Goal: Task Accomplishment & Management: Manage account settings

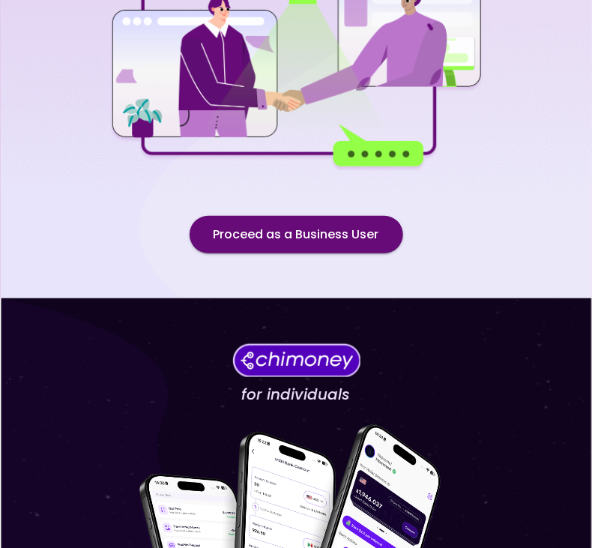
scroll to position [163, 0]
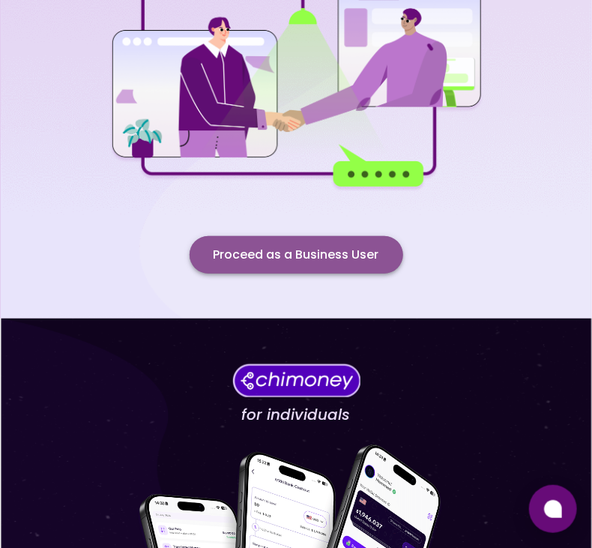
click at [287, 247] on button "Proceed as a Business User" at bounding box center [296, 254] width 213 height 37
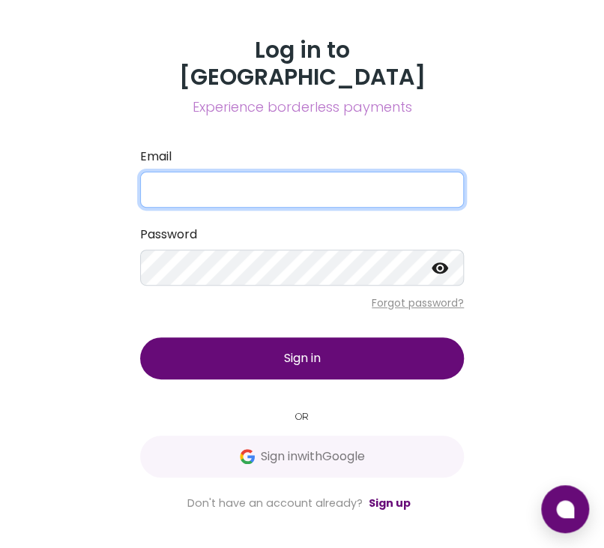
type input "[EMAIL_ADDRESS][DOMAIN_NAME]"
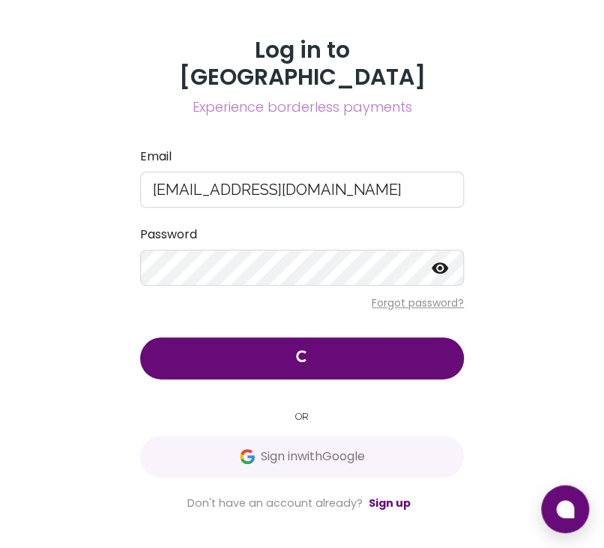
click at [442, 258] on icon at bounding box center [440, 267] width 18 height 18
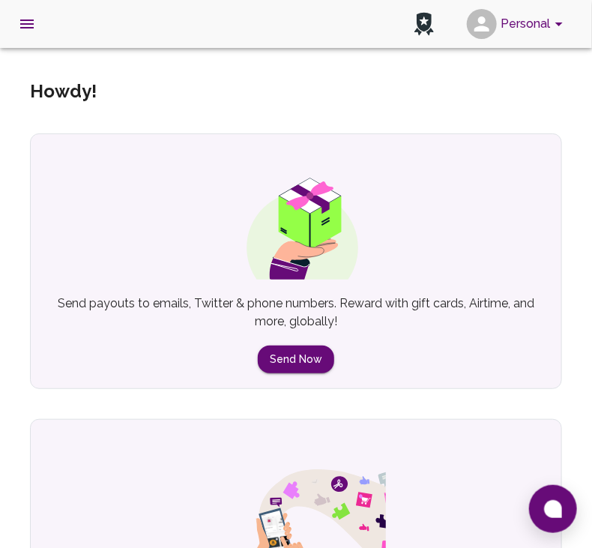
click at [391, 419] on div "Shop and buy gift cards, airtime, mobile money and much more using your Chimone…" at bounding box center [296, 545] width 532 height 252
click at [551, 25] on icon "account of current user" at bounding box center [559, 24] width 18 height 18
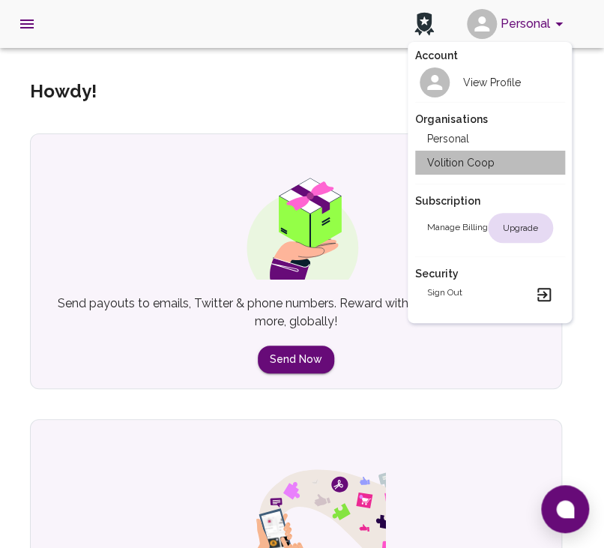
click at [476, 160] on li "Volition Coop" at bounding box center [490, 163] width 150 height 24
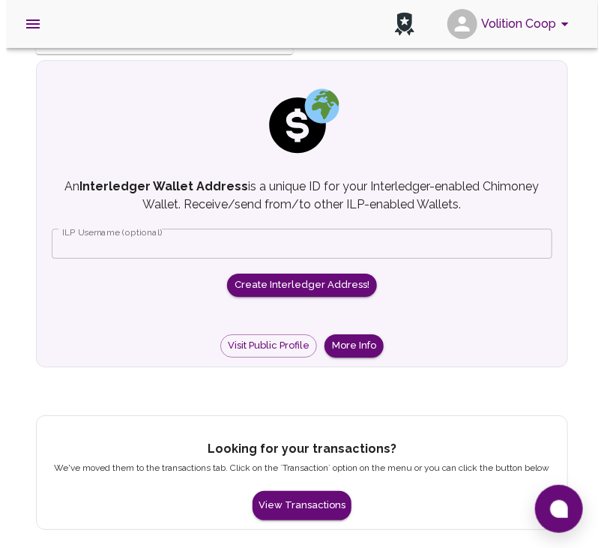
scroll to position [1200, 0]
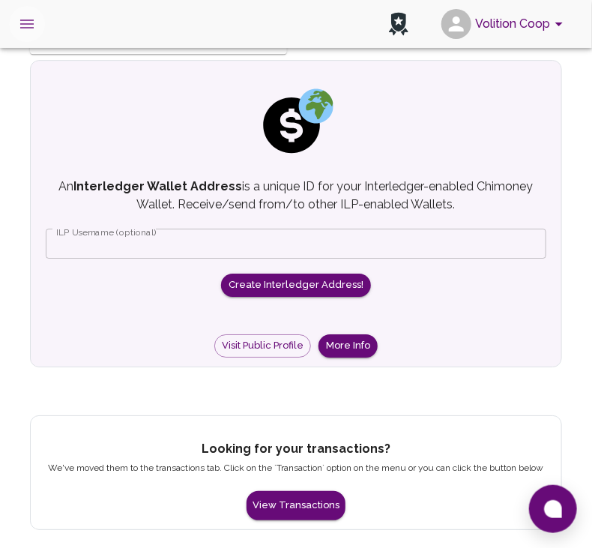
click at [35, 27] on icon "open drawer" at bounding box center [27, 24] width 18 height 18
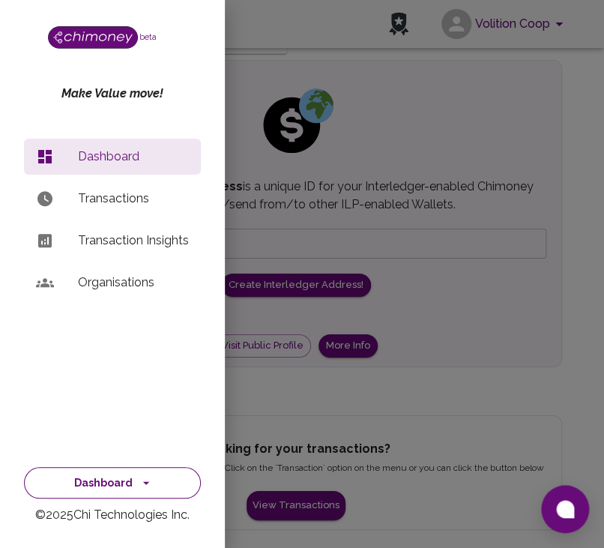
click at [135, 471] on button "Dashboard" at bounding box center [112, 483] width 177 height 32
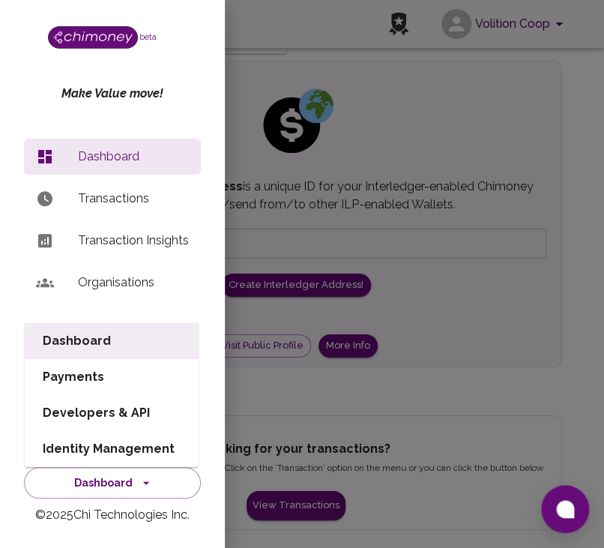
click at [111, 371] on li "Payments" at bounding box center [112, 377] width 174 height 36
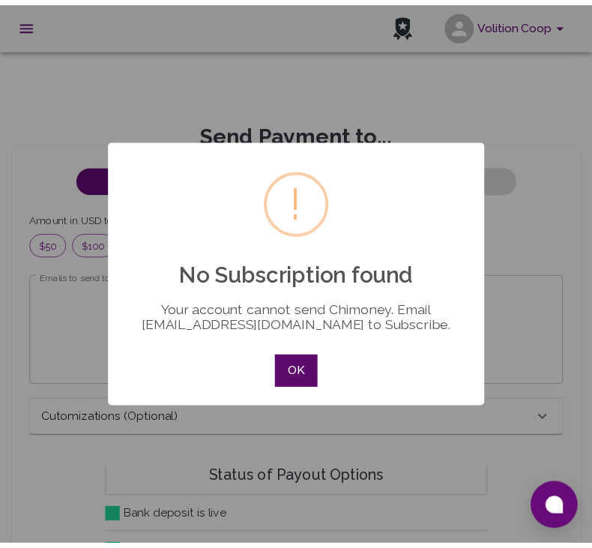
scroll to position [182, 506]
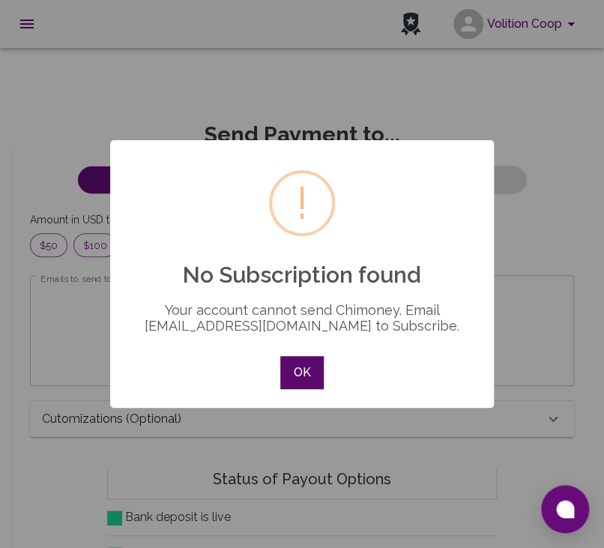
click at [300, 378] on button "OK" at bounding box center [301, 372] width 43 height 33
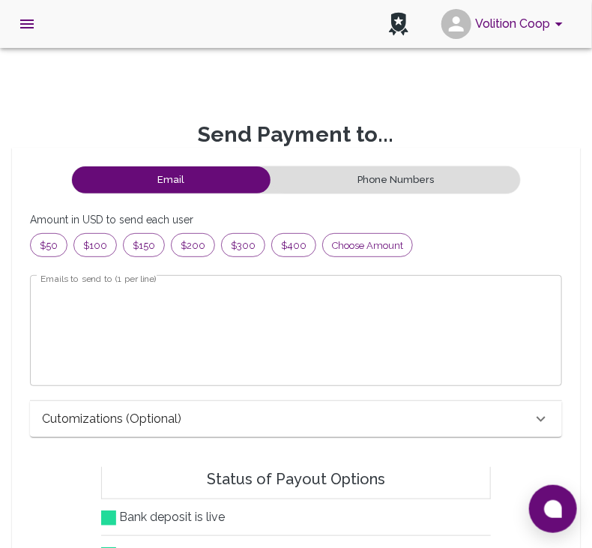
scroll to position [12, 12]
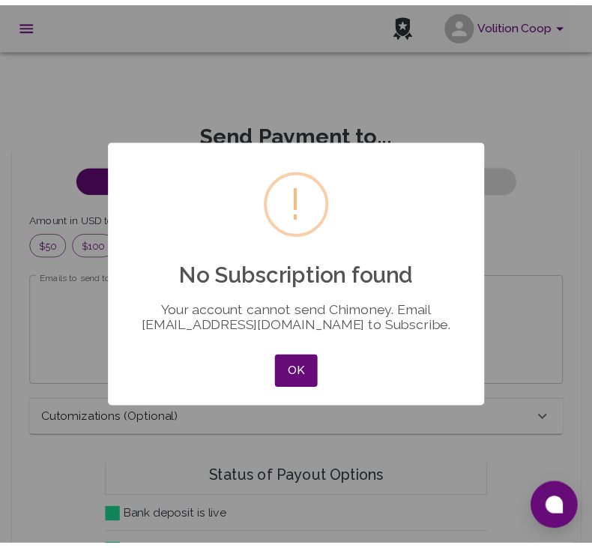
scroll to position [182, 506]
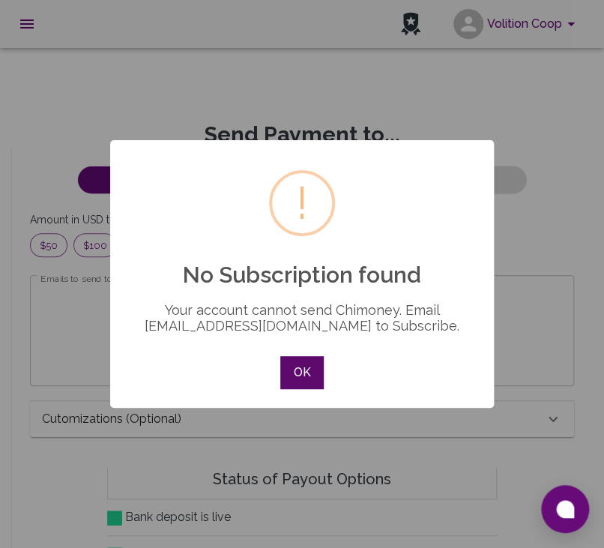
click at [291, 365] on button "OK" at bounding box center [301, 372] width 43 height 33
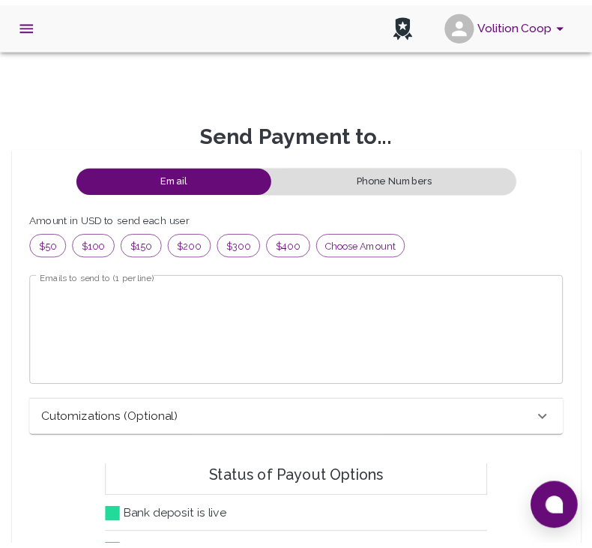
scroll to position [12, 12]
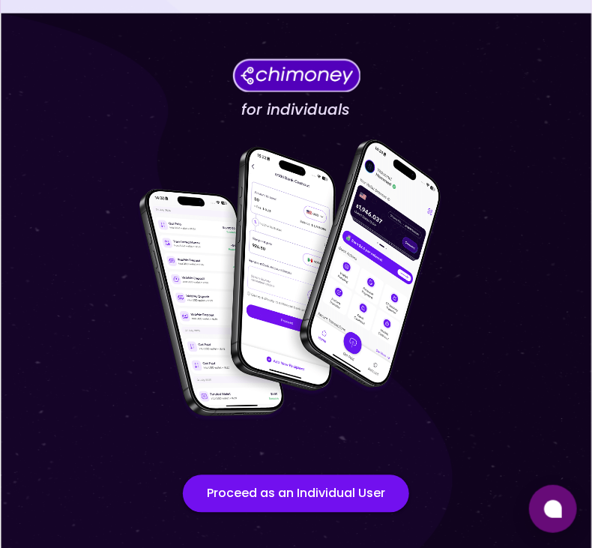
scroll to position [477, 0]
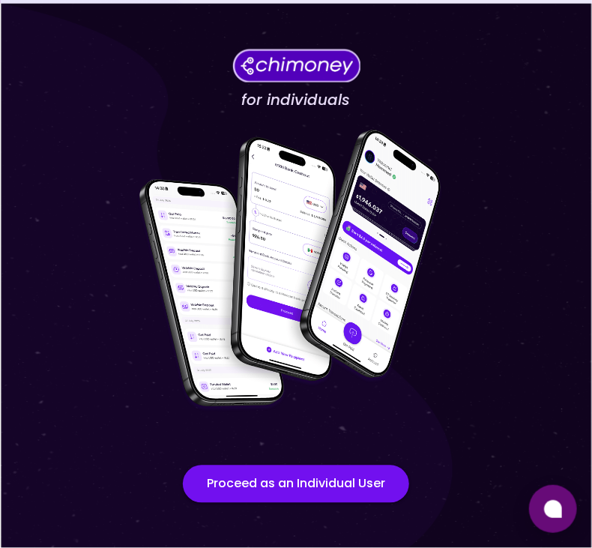
drag, startPoint x: 293, startPoint y: 485, endPoint x: 129, endPoint y: 434, distance: 172.0
click at [129, 434] on div "for individuals Proceed as an Individual User" at bounding box center [296, 276] width 592 height 545
drag, startPoint x: 227, startPoint y: 478, endPoint x: 135, endPoint y: 360, distance: 149.4
click at [135, 360] on img at bounding box center [296, 271] width 375 height 300
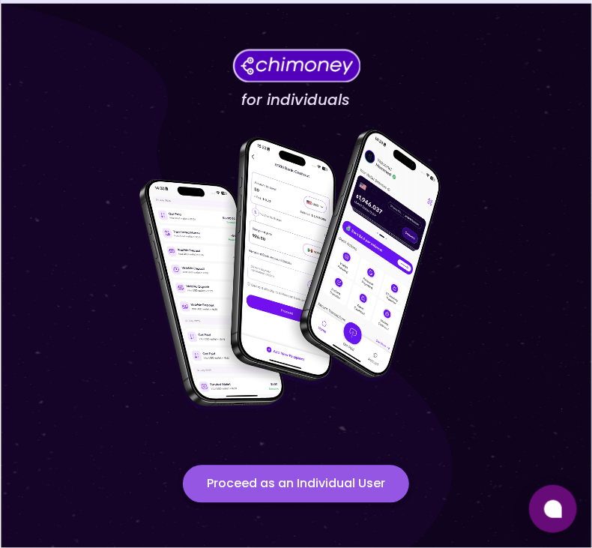
click at [297, 479] on button "Proceed as an Individual User" at bounding box center [296, 483] width 226 height 37
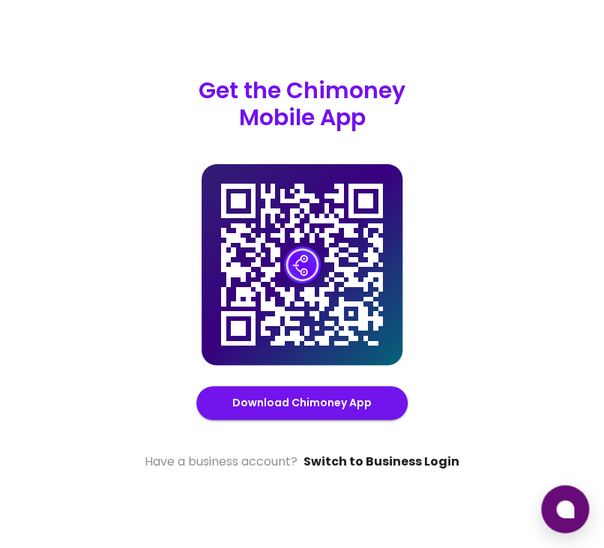
click at [375, 461] on link "Switch to Business Login" at bounding box center [381, 461] width 156 height 18
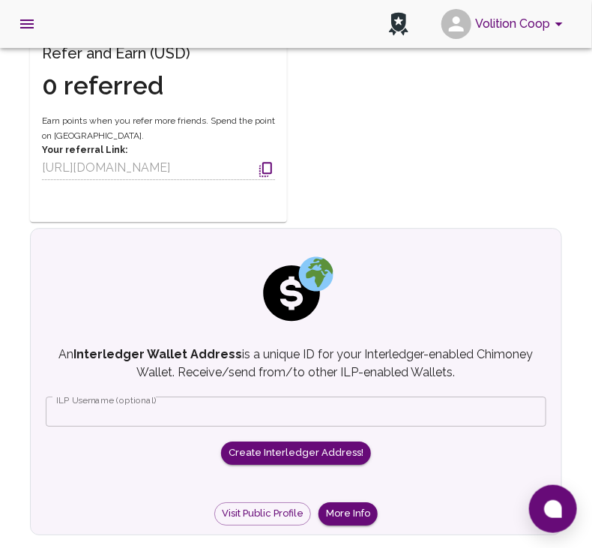
scroll to position [1215, 0]
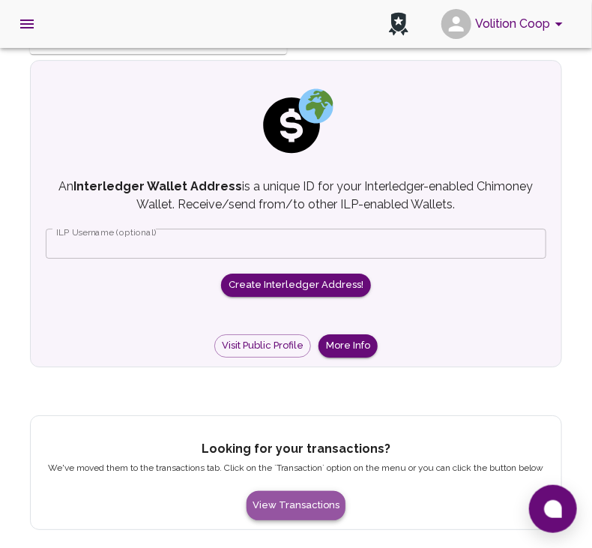
click at [298, 500] on button "View Transactions" at bounding box center [295, 505] width 99 height 29
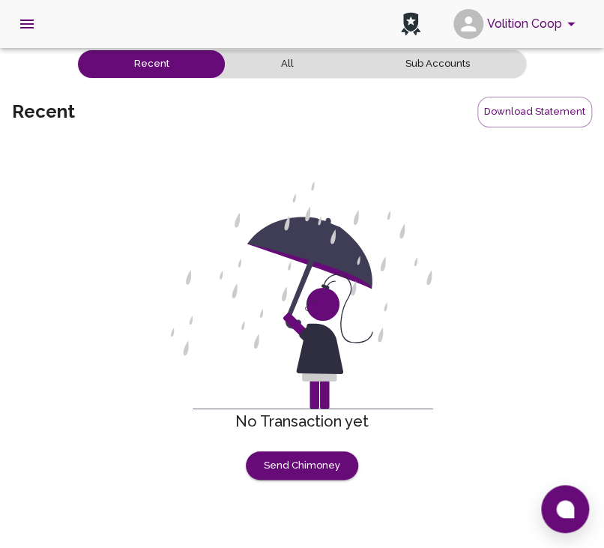
click at [295, 71] on button "All" at bounding box center [287, 64] width 124 height 28
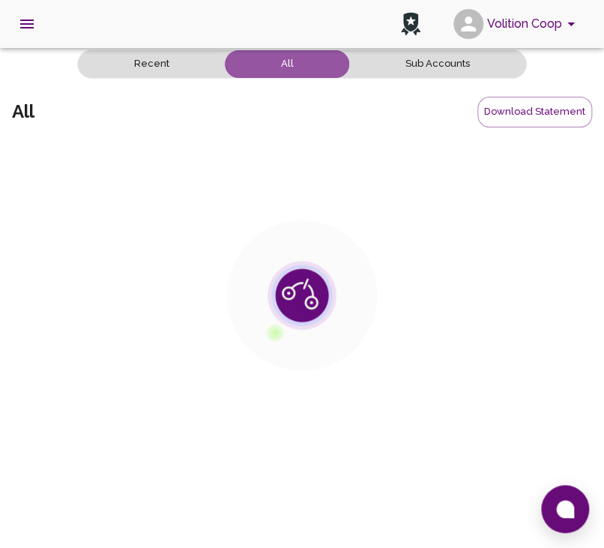
click at [295, 71] on button "All" at bounding box center [287, 64] width 124 height 28
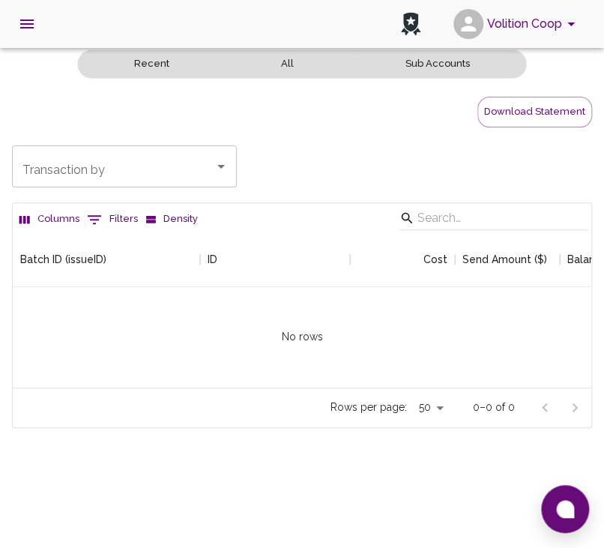
scroll to position [154, 566]
click at [440, 52] on button "Sub Accounts" at bounding box center [437, 64] width 176 height 28
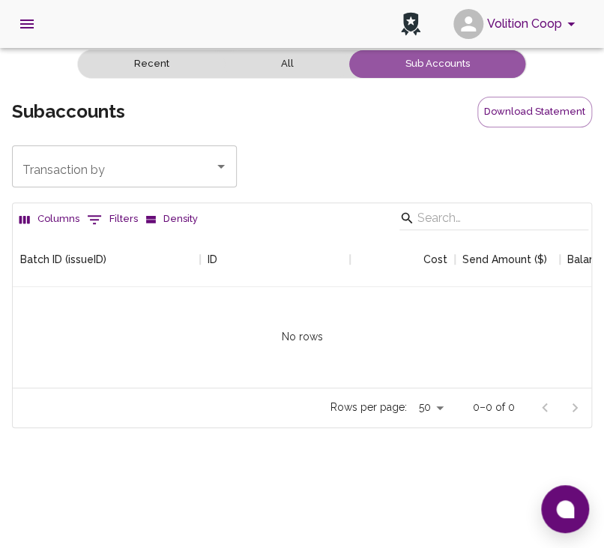
click at [440, 52] on button "Sub Accounts" at bounding box center [437, 64] width 176 height 28
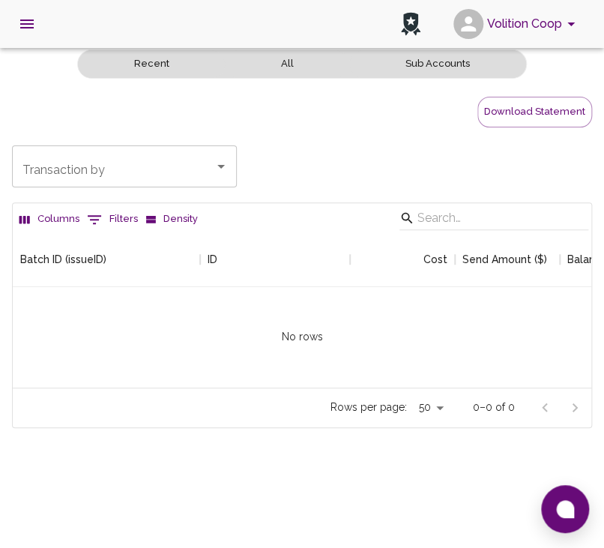
click at [216, 181] on div "Transaction by" at bounding box center [124, 166] width 225 height 42
click at [331, 155] on div "Transaction by Transaction by" at bounding box center [302, 166] width 580 height 42
click at [443, 417] on body "Volition Coop beta Make Value move! Dashboard Transactions Transaction Insights…" at bounding box center [302, 274] width 604 height 548
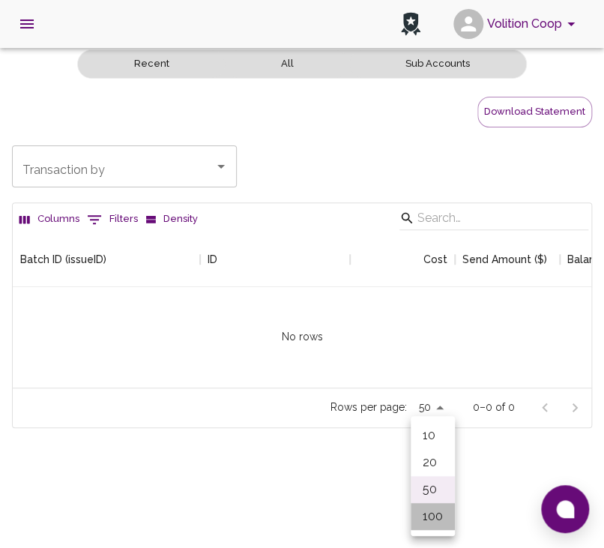
click at [436, 514] on li "100" at bounding box center [433, 516] width 44 height 27
type input "50"
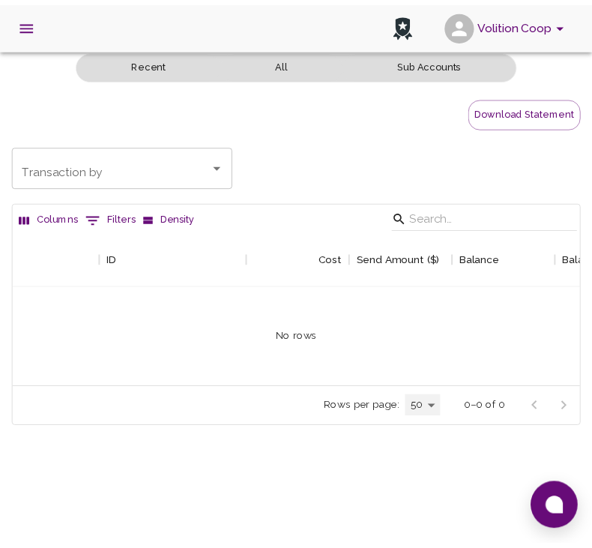
scroll to position [0, 107]
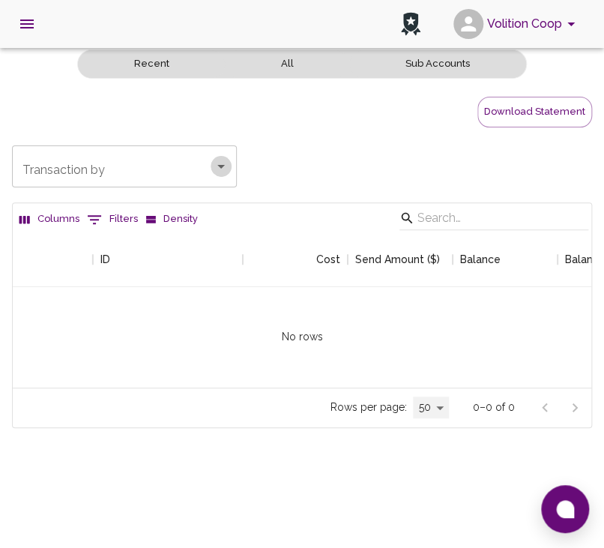
click at [228, 166] on icon "Open" at bounding box center [221, 166] width 18 height 18
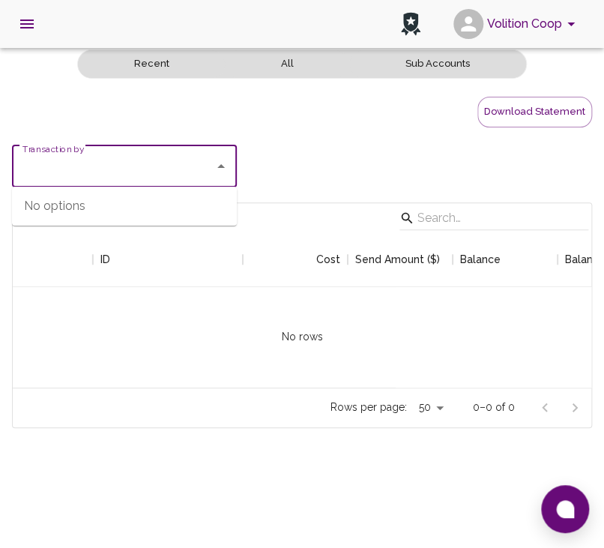
click at [288, 65] on button "All" at bounding box center [287, 64] width 124 height 28
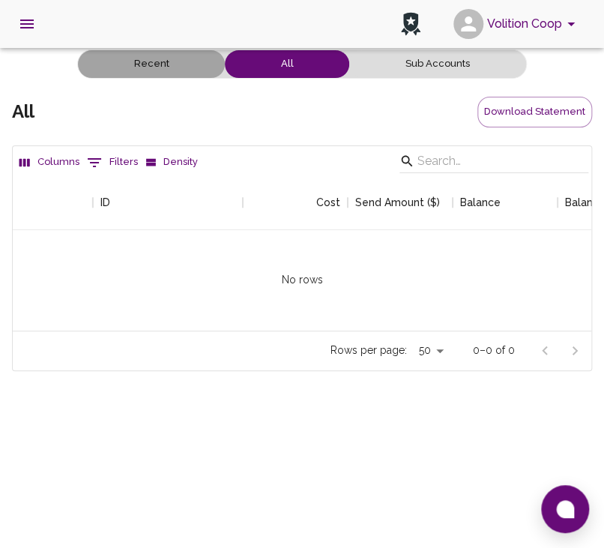
click at [170, 61] on button "Recent" at bounding box center [151, 64] width 147 height 28
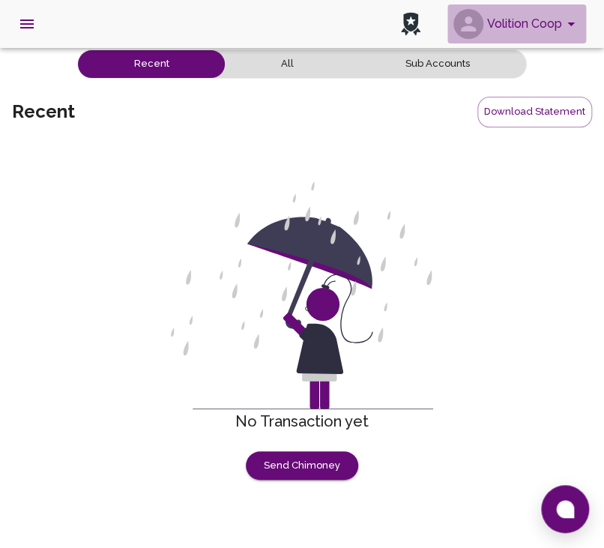
click at [557, 27] on button "Volition Coop" at bounding box center [516, 23] width 139 height 39
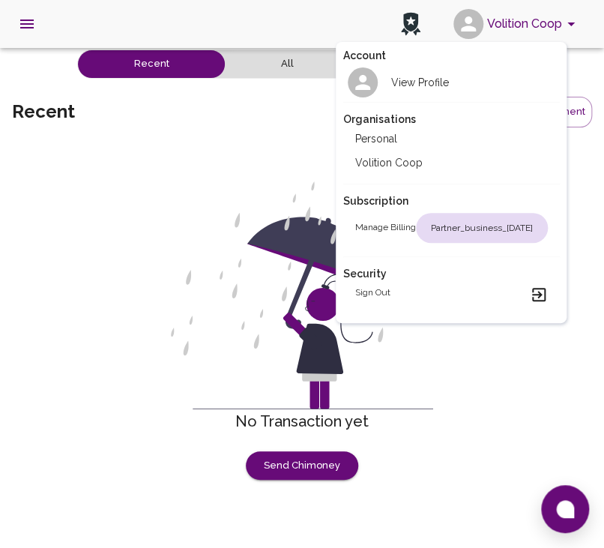
click at [398, 75] on h2 "View Profile" at bounding box center [420, 82] width 58 height 15
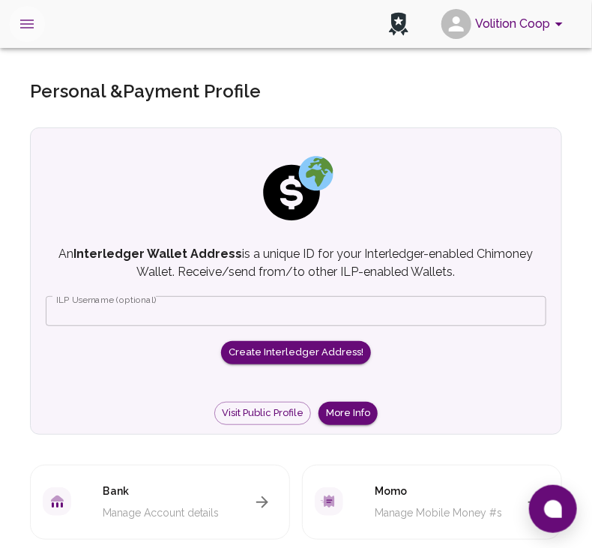
click at [25, 23] on icon "open drawer" at bounding box center [26, 23] width 13 height 9
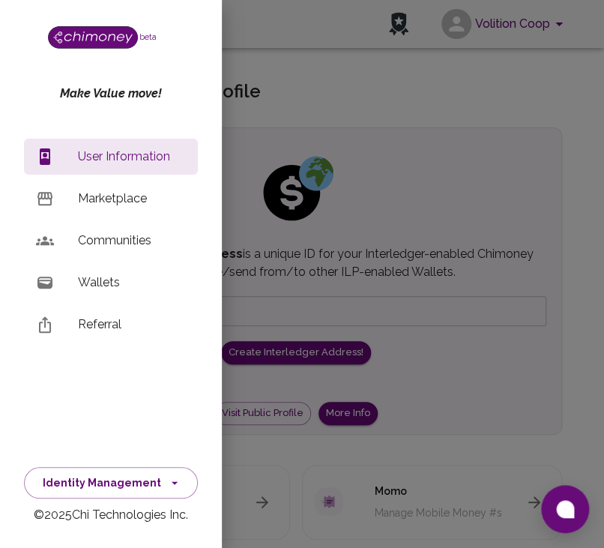
click at [114, 281] on p "Wallets" at bounding box center [132, 282] width 108 height 18
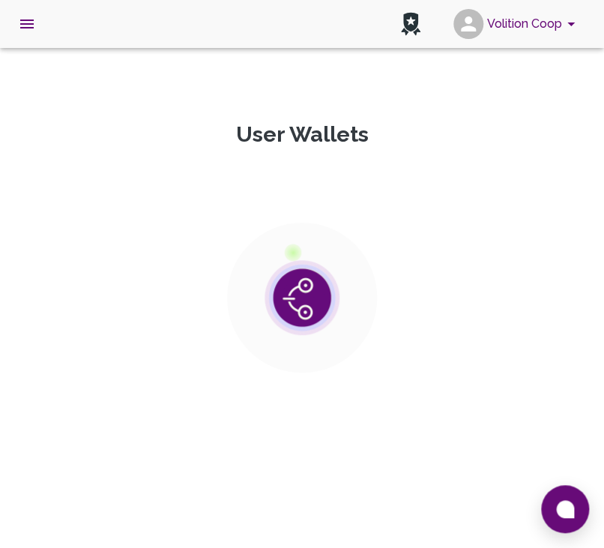
click at [114, 281] on section at bounding box center [302, 298] width 580 height 300
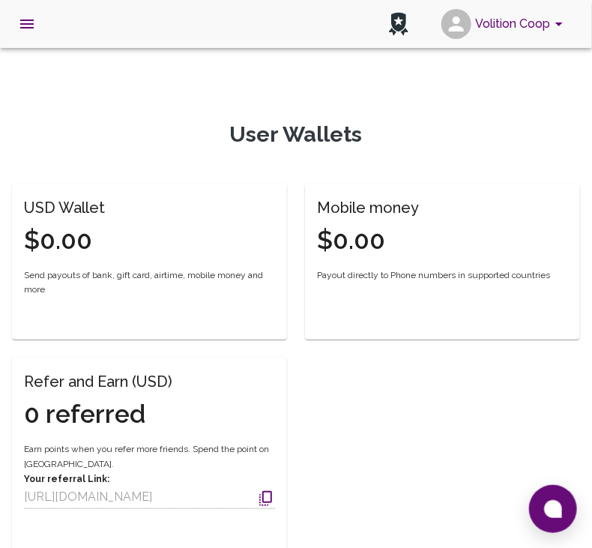
click at [189, 142] on p "User Wallets" at bounding box center [296, 134] width 568 height 26
click at [29, 22] on icon "open drawer" at bounding box center [27, 24] width 18 height 18
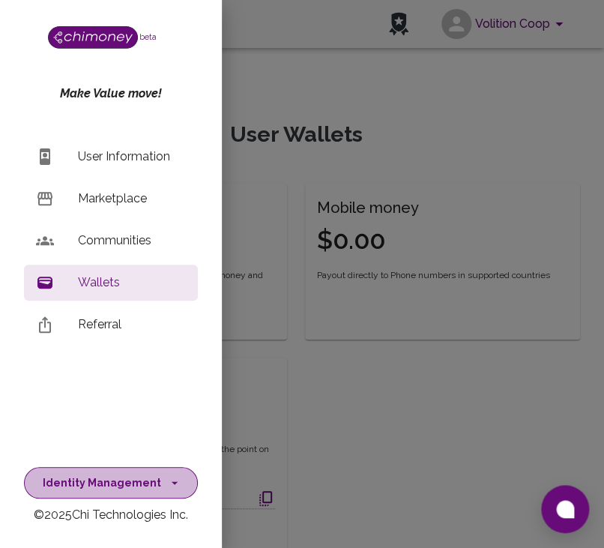
click at [115, 479] on button "Identity Management" at bounding box center [111, 483] width 174 height 32
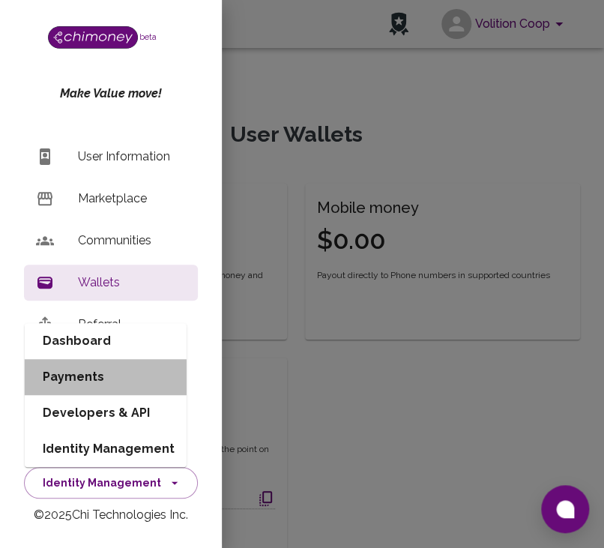
click at [83, 366] on li "Payments" at bounding box center [106, 377] width 162 height 36
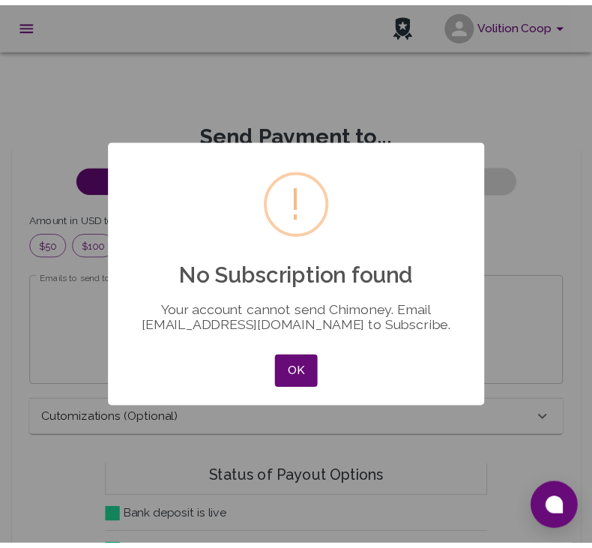
scroll to position [182, 506]
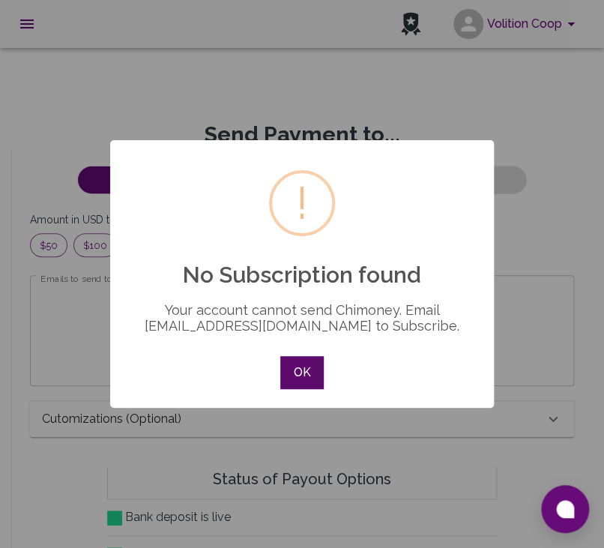
click at [298, 374] on button "OK" at bounding box center [301, 372] width 43 height 33
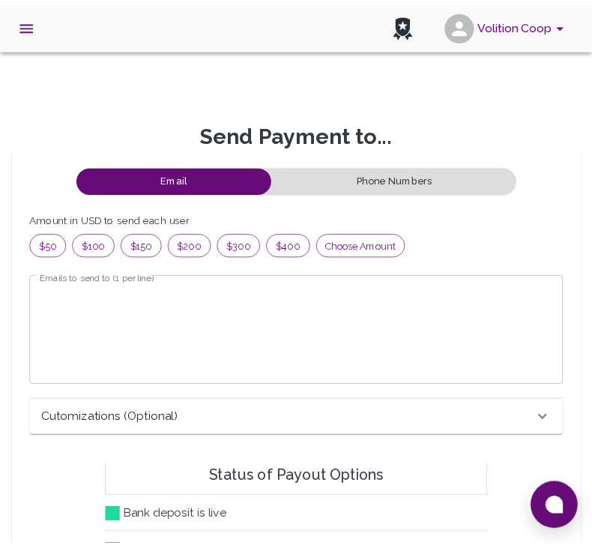
scroll to position [12, 12]
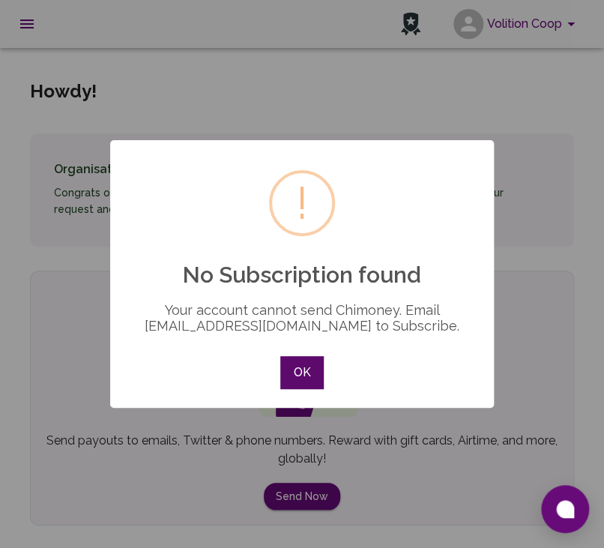
click at [303, 375] on button "OK" at bounding box center [301, 372] width 43 height 33
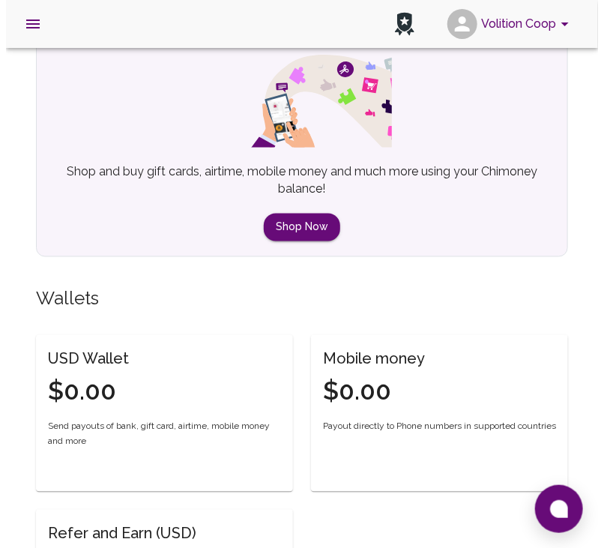
scroll to position [473, 0]
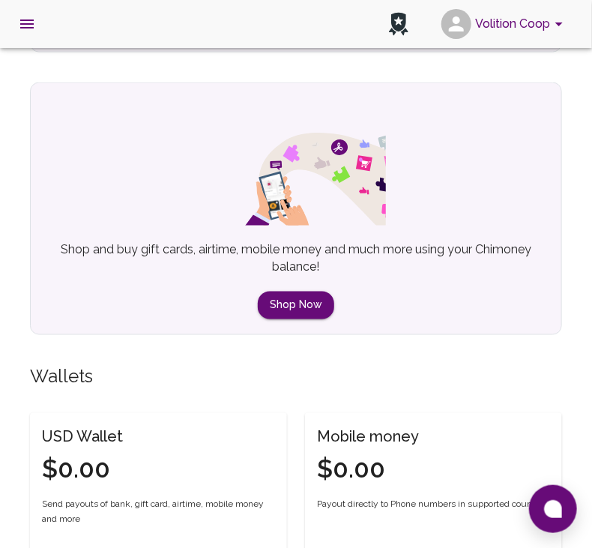
click at [530, 24] on button "Volition Coop" at bounding box center [504, 23] width 139 height 39
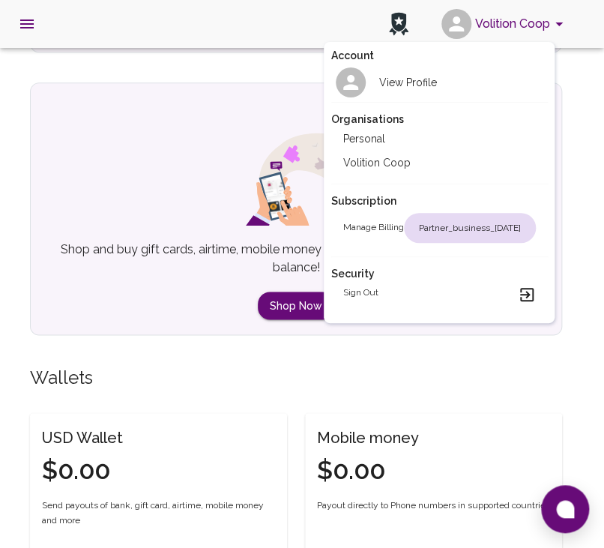
click at [238, 66] on div at bounding box center [302, 274] width 604 height 548
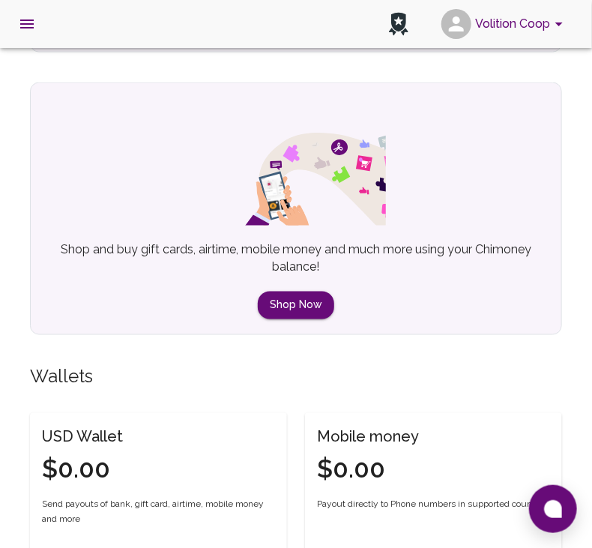
click at [30, 13] on button "open drawer" at bounding box center [27, 24] width 36 height 36
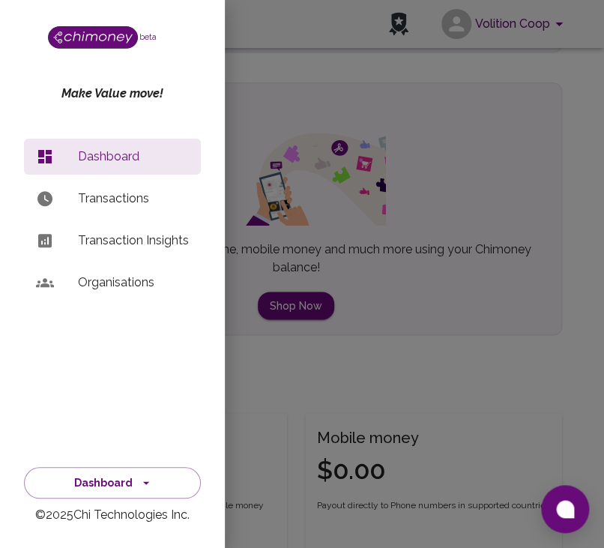
click at [150, 244] on p "Transaction Insights" at bounding box center [133, 240] width 111 height 18
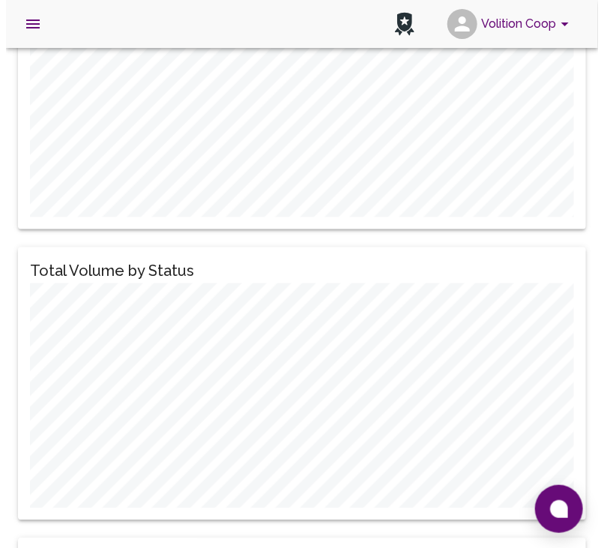
scroll to position [2244, 0]
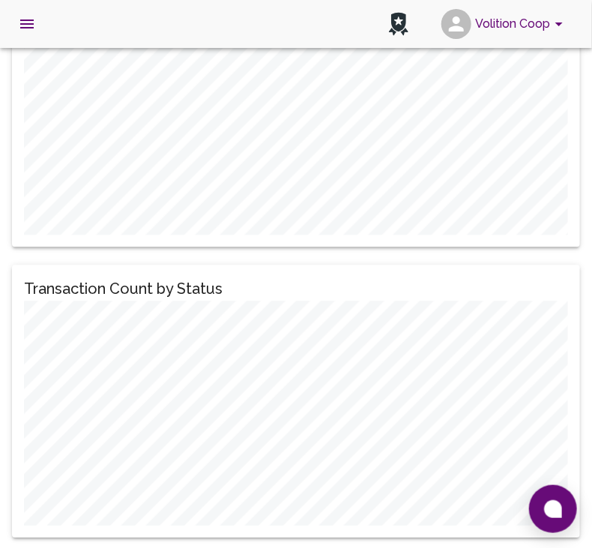
click at [17, 15] on button "open drawer" at bounding box center [27, 24] width 36 height 36
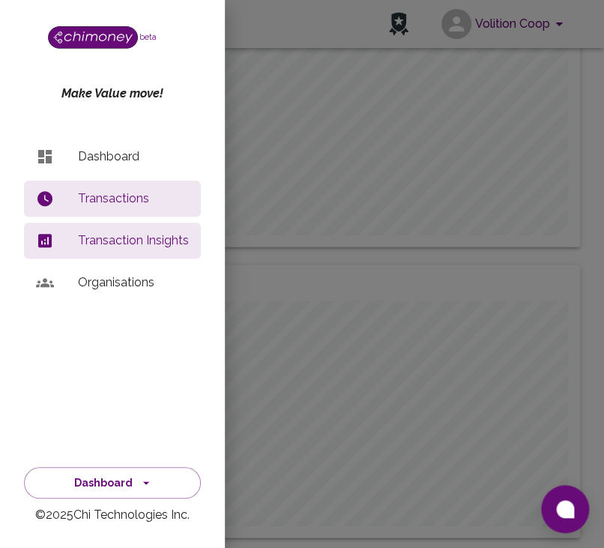
click at [105, 294] on li "Organisations" at bounding box center [112, 282] width 177 height 36
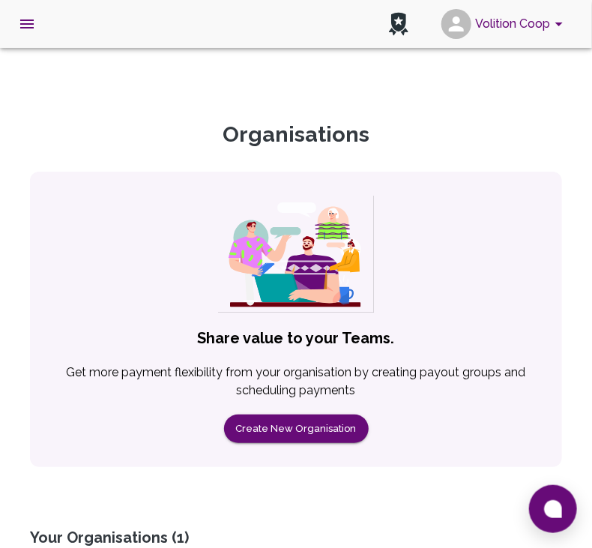
scroll to position [255, 0]
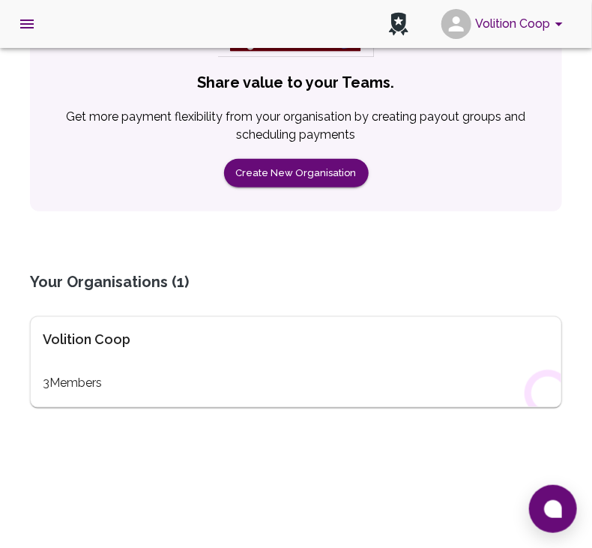
click at [79, 383] on div "3 Members" at bounding box center [296, 383] width 506 height 18
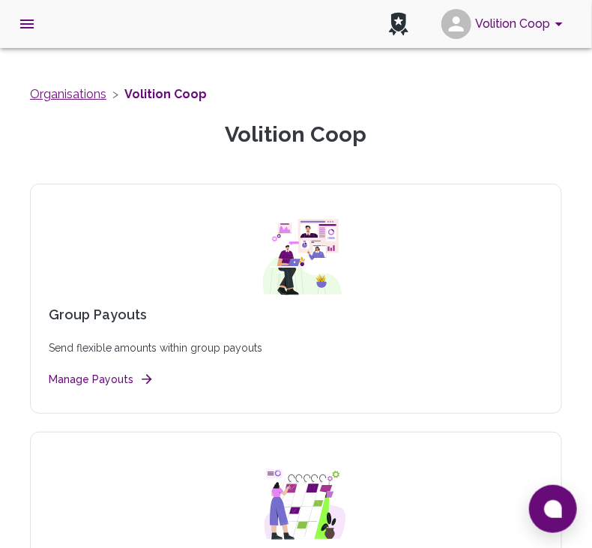
click at [92, 95] on link "Organisations" at bounding box center [68, 94] width 76 height 14
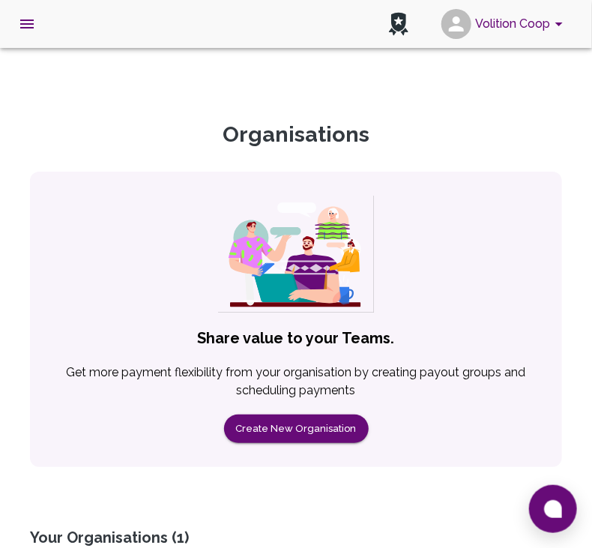
click at [494, 28] on button "Volition Coop" at bounding box center [504, 23] width 139 height 39
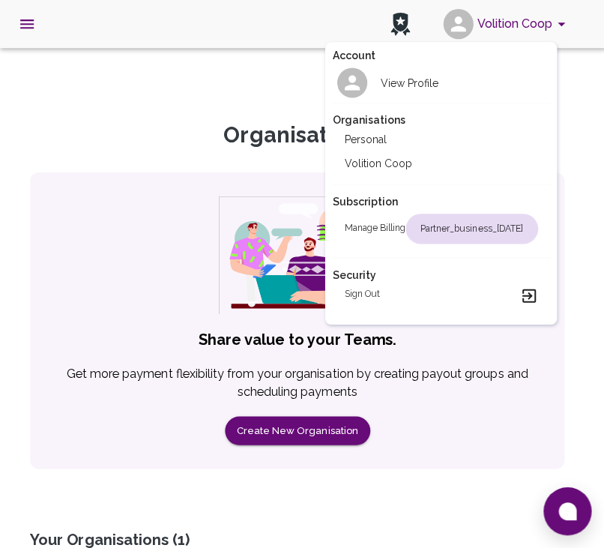
click at [530, 21] on div at bounding box center [302, 274] width 604 height 548
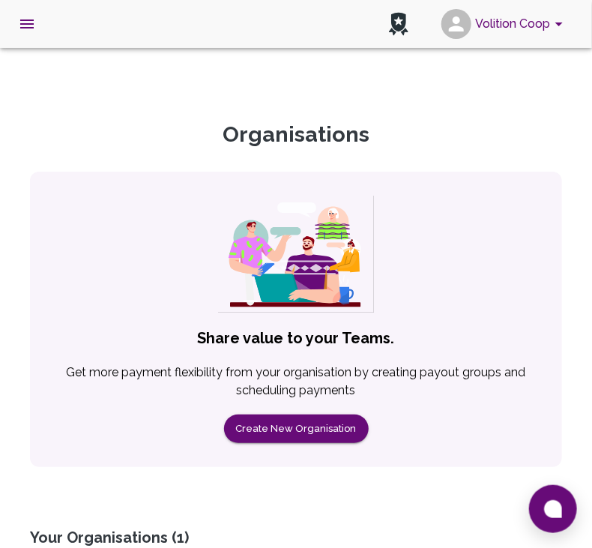
click at [530, 25] on button "Volition Coop" at bounding box center [504, 23] width 139 height 39
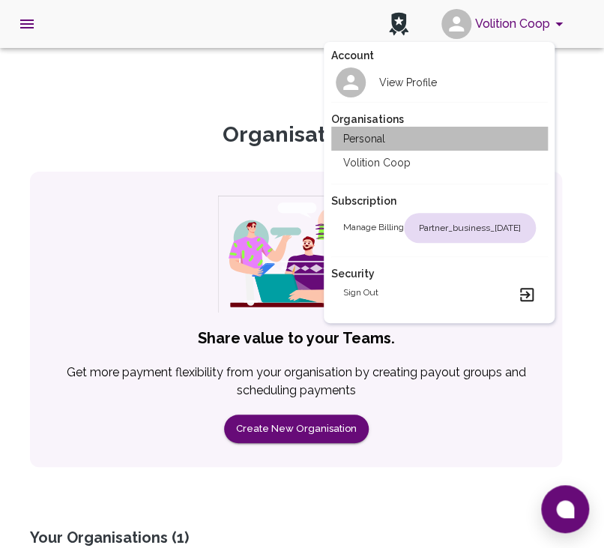
click at [366, 138] on h2 "Personal" at bounding box center [364, 138] width 42 height 15
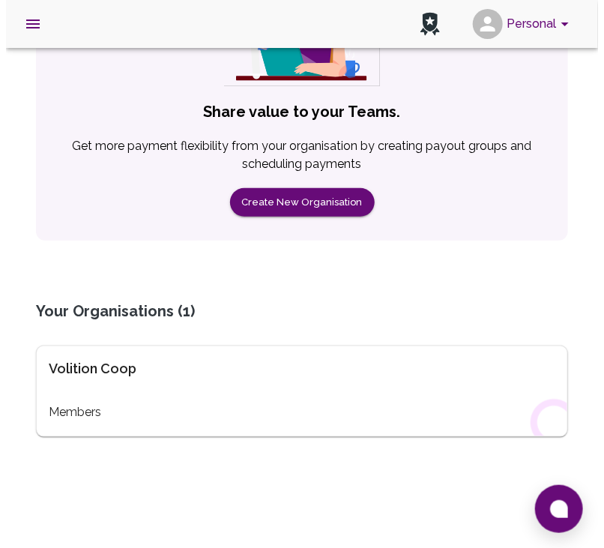
scroll to position [255, 0]
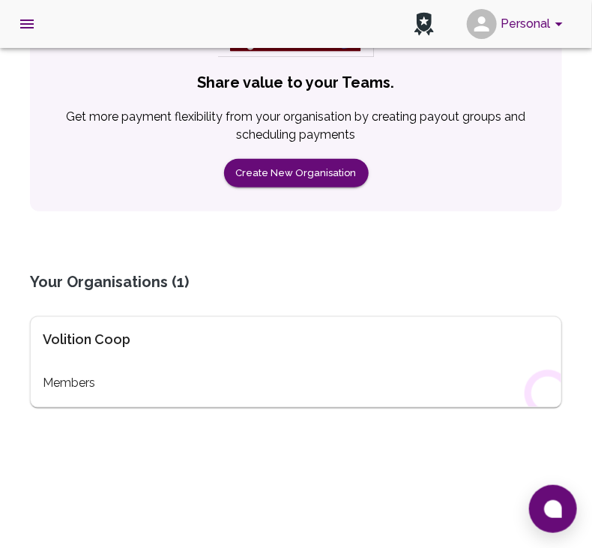
click at [22, 16] on icon "open drawer" at bounding box center [27, 24] width 18 height 18
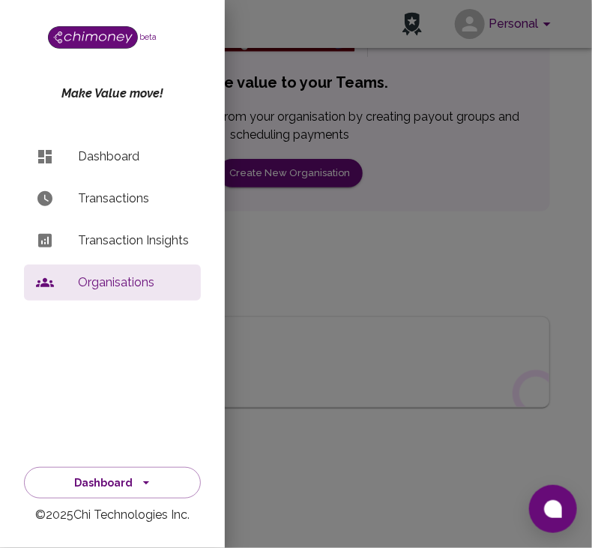
drag, startPoint x: 51, startPoint y: 68, endPoint x: 213, endPoint y: 246, distance: 240.2
click at [51, 69] on div at bounding box center [296, 274] width 592 height 548
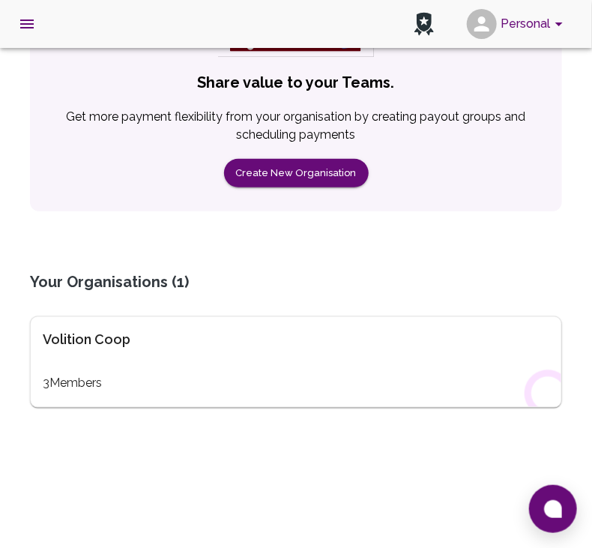
click at [21, 25] on icon "open drawer" at bounding box center [27, 24] width 18 height 18
